Goal: Information Seeking & Learning: Learn about a topic

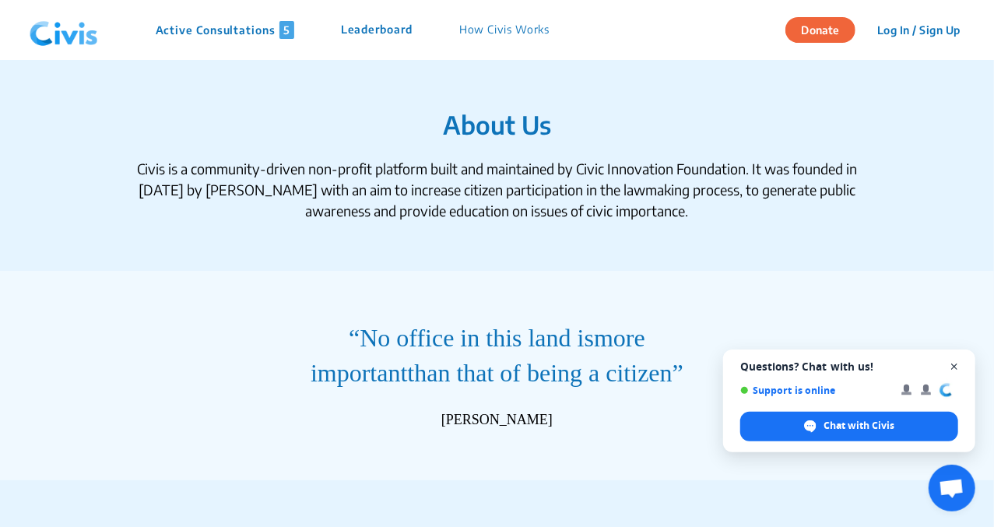
click at [953, 368] on span "Close chat" at bounding box center [954, 366] width 19 height 19
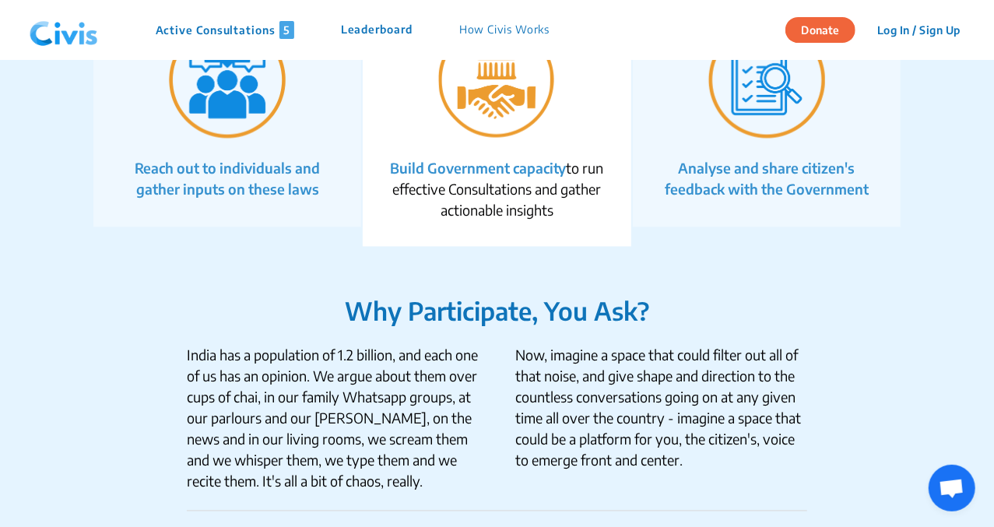
scroll to position [1175, 0]
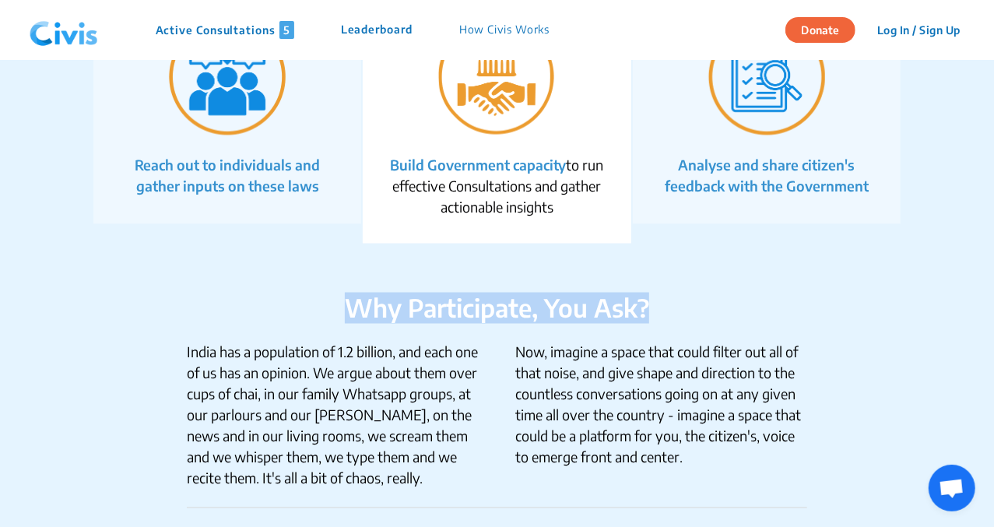
drag, startPoint x: 993, startPoint y: 236, endPoint x: 989, endPoint y: 275, distance: 39.1
click at [989, 275] on div "About Us Civis is a community-driven non-profit platform built and maintained b…" at bounding box center [497, 519] width 994 height 3268
drag, startPoint x: 989, startPoint y: 275, endPoint x: 918, endPoint y: 297, distance: 74.3
click at [918, 297] on section "Why Participate, You Ask? [GEOGRAPHIC_DATA] has a population of 1.2 billion, an…" at bounding box center [497, 454] width 994 height 421
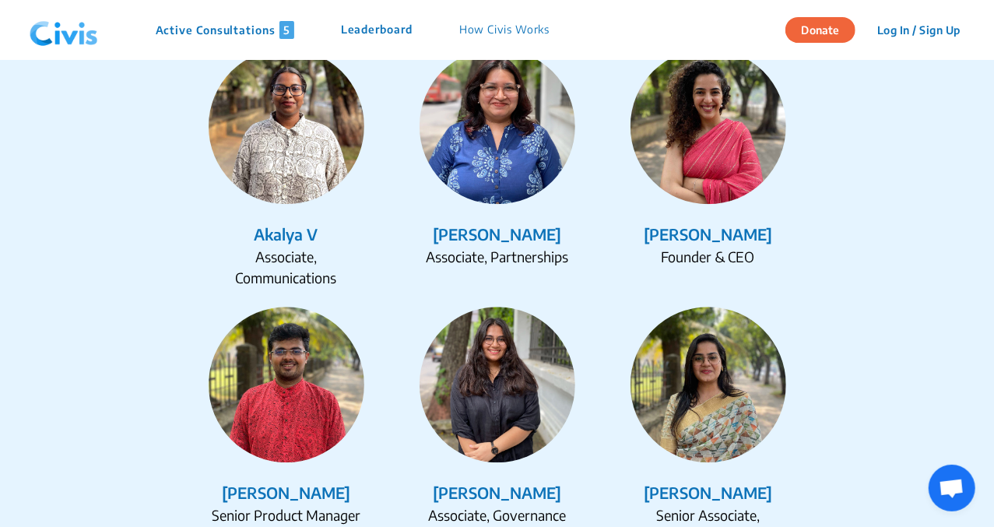
scroll to position [1982, 0]
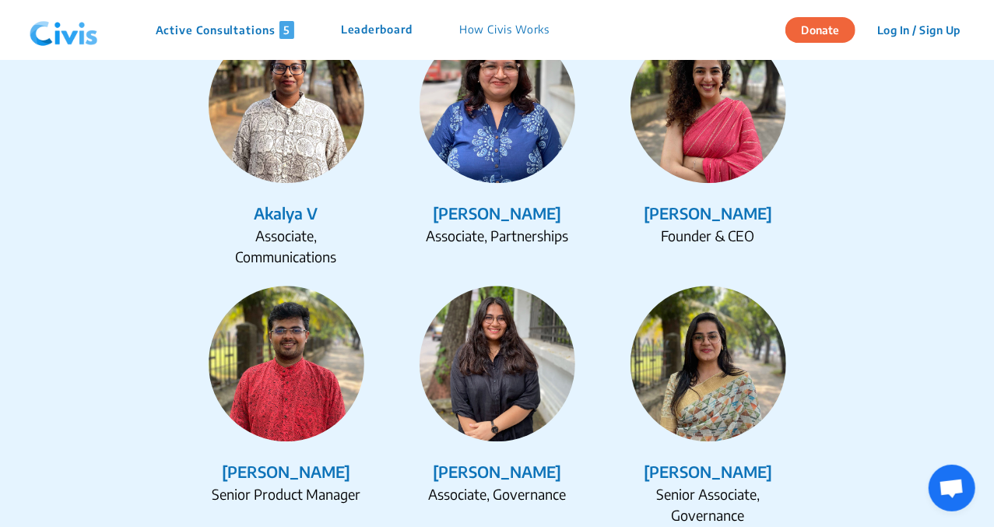
click at [676, 212] on div "[PERSON_NAME]" at bounding box center [708, 213] width 198 height 23
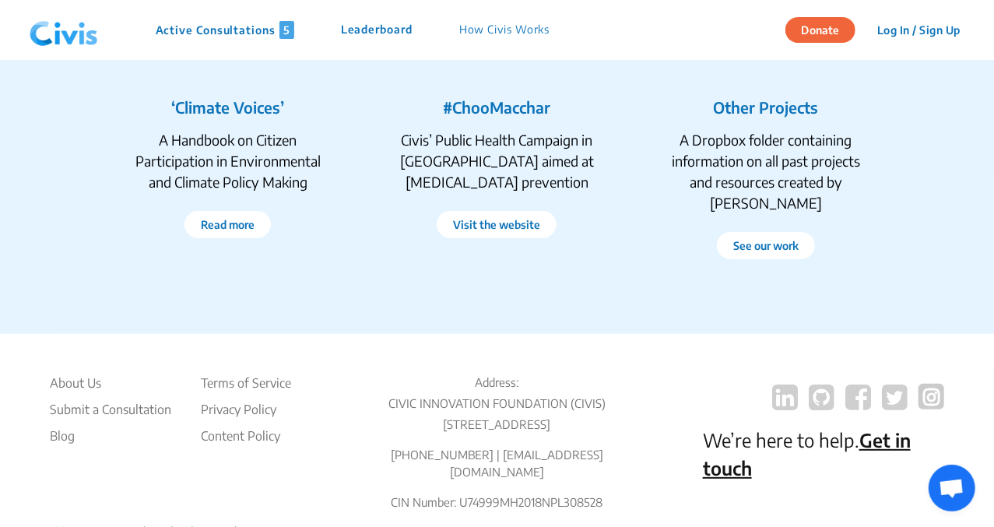
scroll to position [2997, 0]
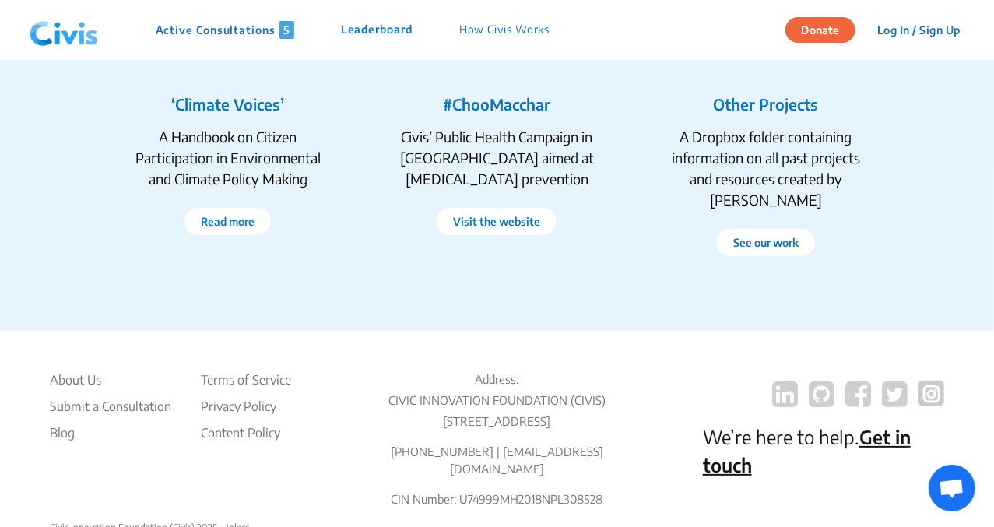
click at [993, 75] on section "RESOURCES AND SPECIAL PROJECTS ‘Climate Voices’ A Handbook on Citizen Participa…" at bounding box center [497, 156] width 994 height 350
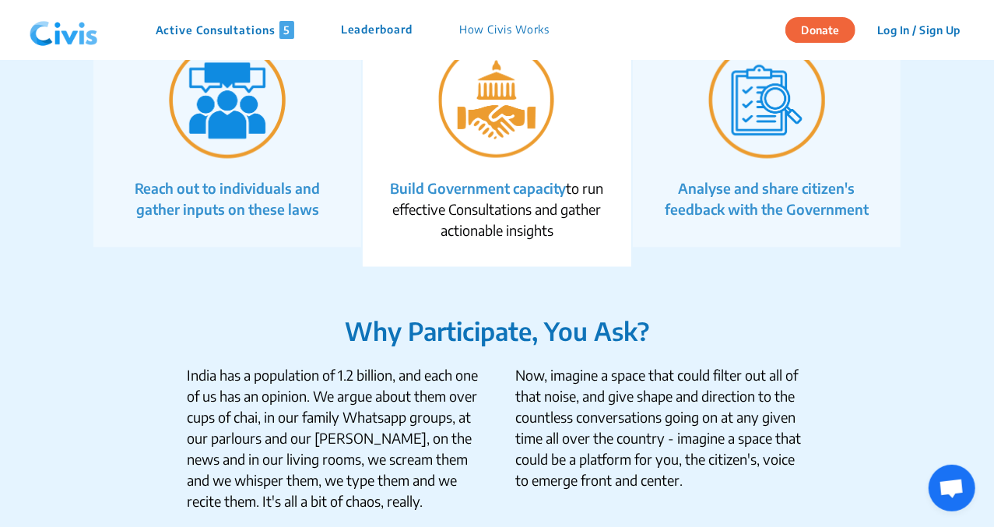
scroll to position [230, 0]
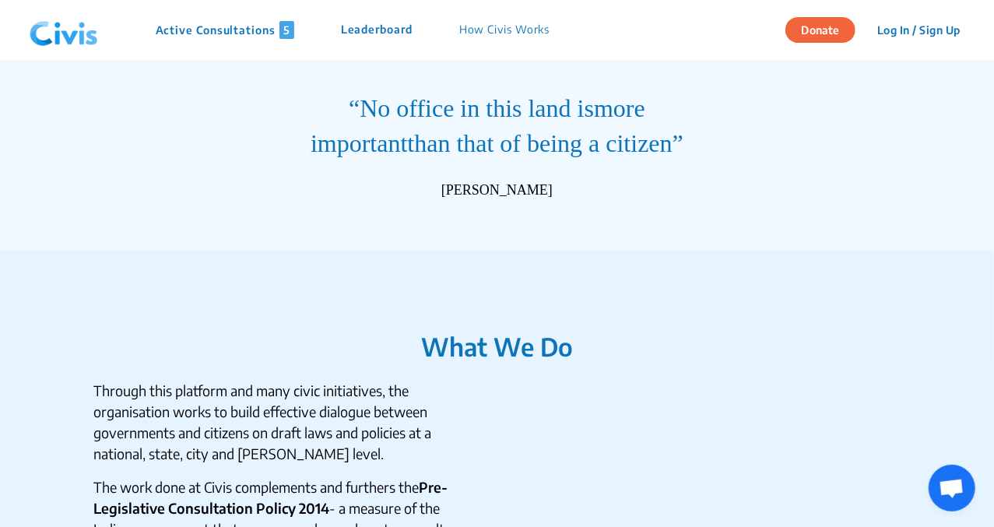
click at [391, 26] on p "Leaderboard" at bounding box center [377, 30] width 72 height 18
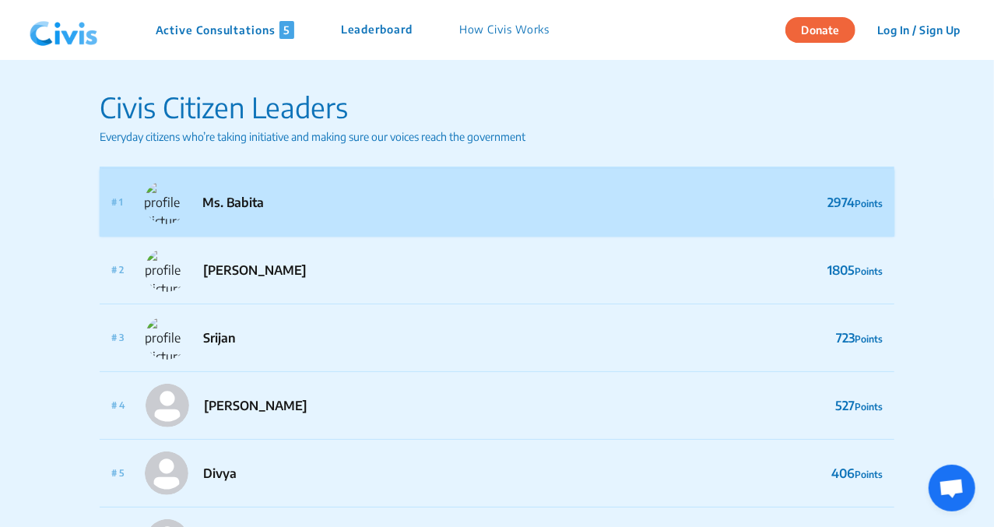
click at [215, 203] on p "Ms. Babita" at bounding box center [232, 202] width 61 height 19
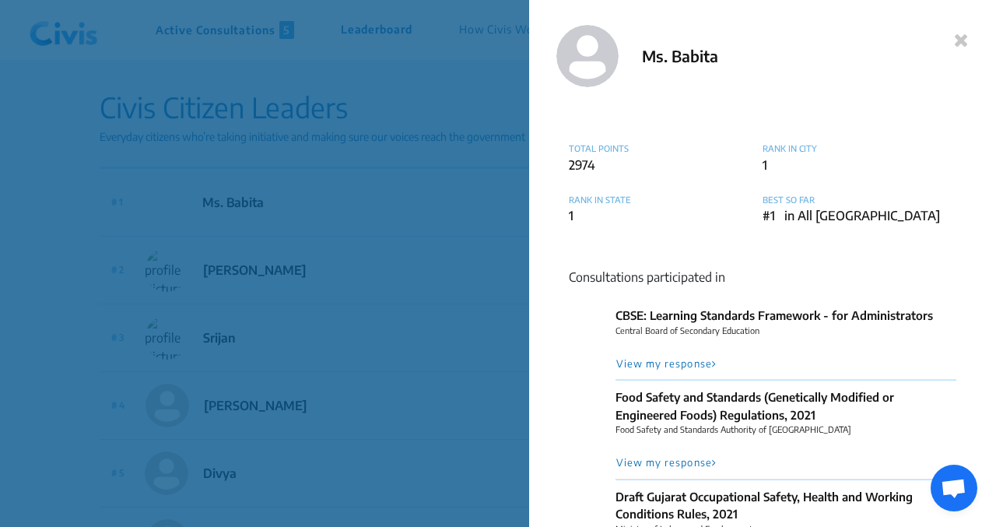
click at [962, 41] on icon at bounding box center [961, 39] width 15 height 19
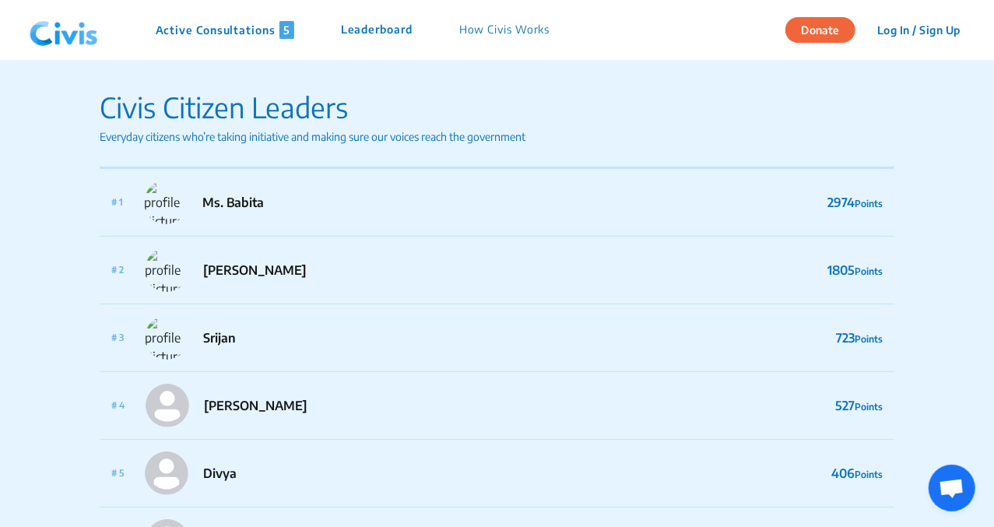
click at [517, 27] on p "How Civis Works" at bounding box center [504, 30] width 91 height 18
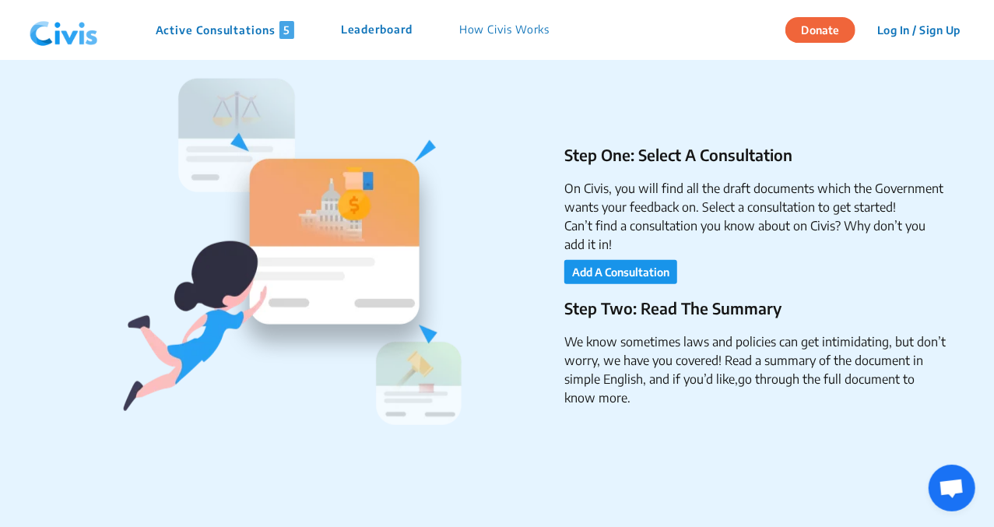
scroll to position [342, 0]
